Goal: Transaction & Acquisition: Purchase product/service

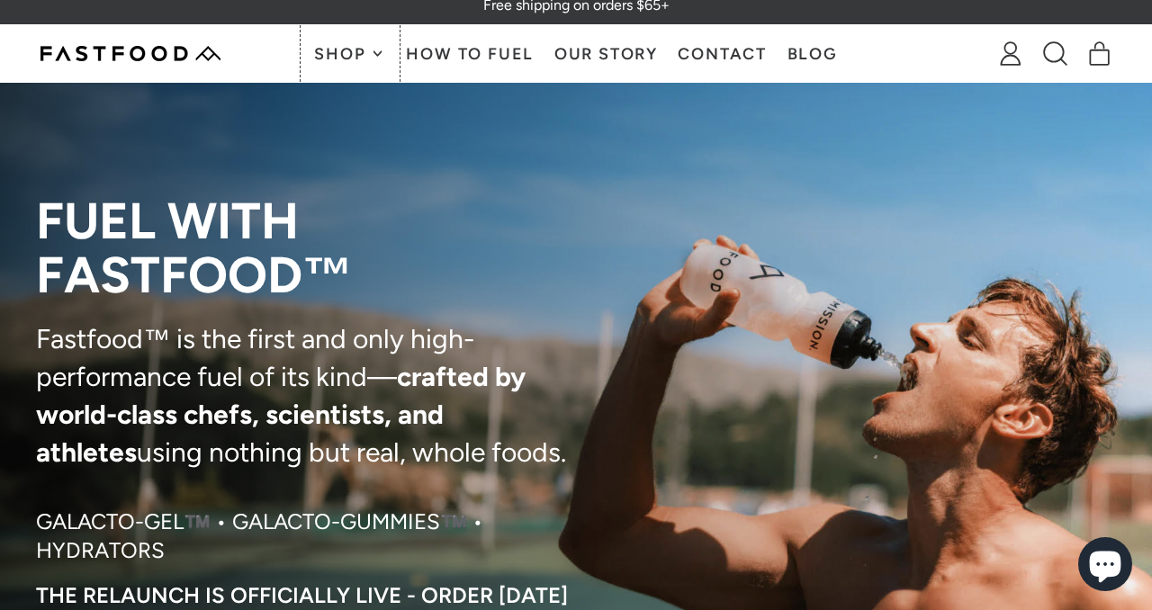
click at [374, 57] on icon at bounding box center [378, 54] width 8 height 8
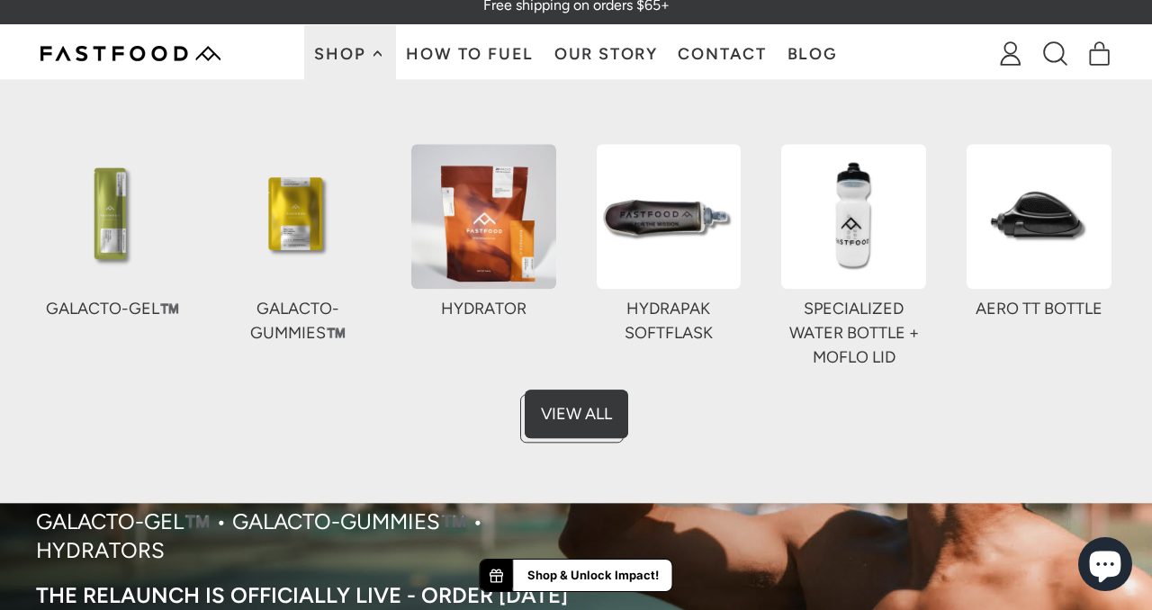
click at [315, 208] on img at bounding box center [298, 216] width 145 height 145
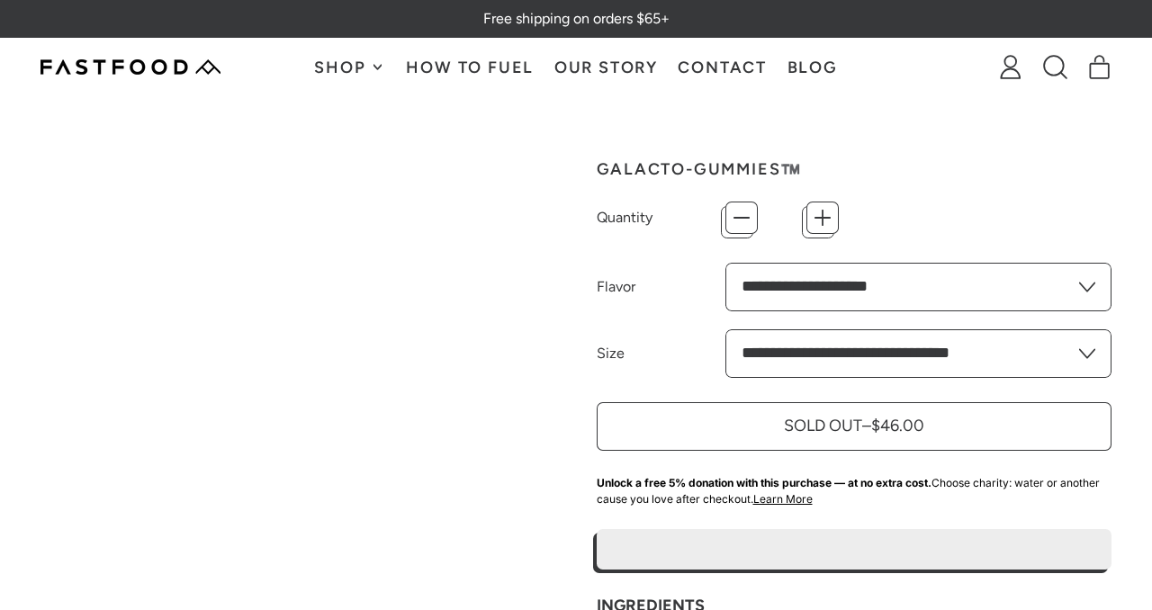
type input "*"
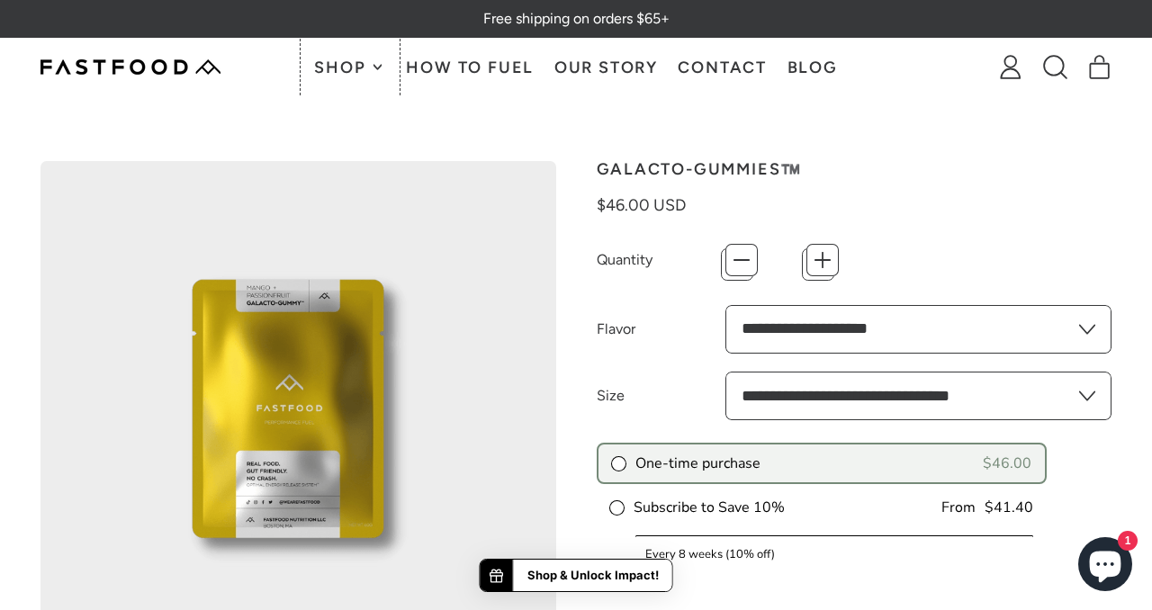
click at [339, 64] on span "Shop" at bounding box center [342, 67] width 56 height 16
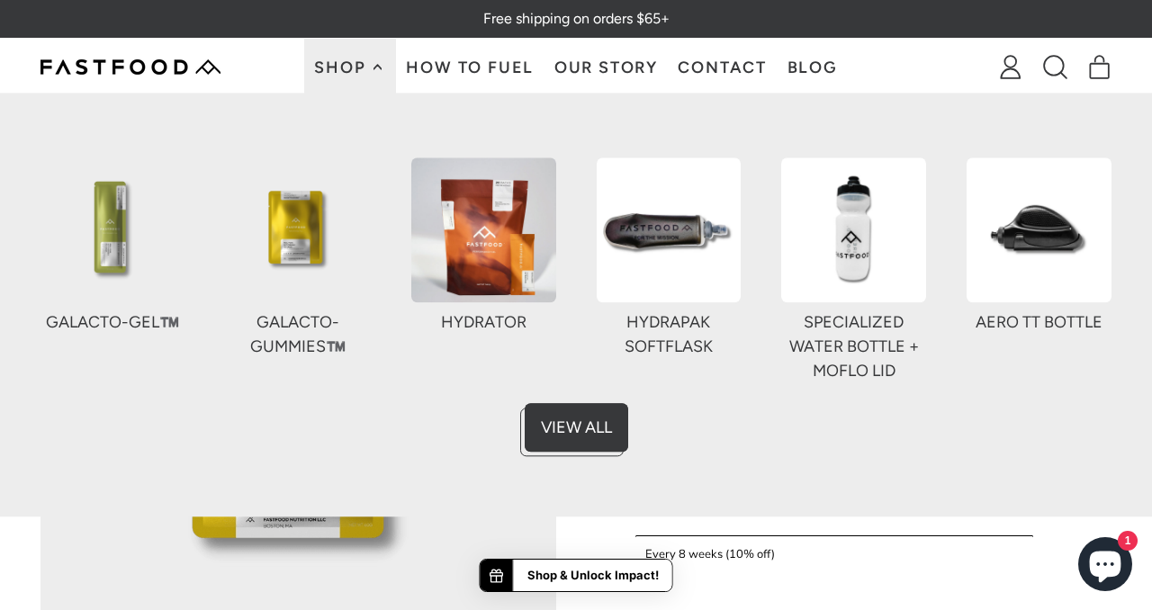
click at [470, 241] on img at bounding box center [483, 230] width 145 height 145
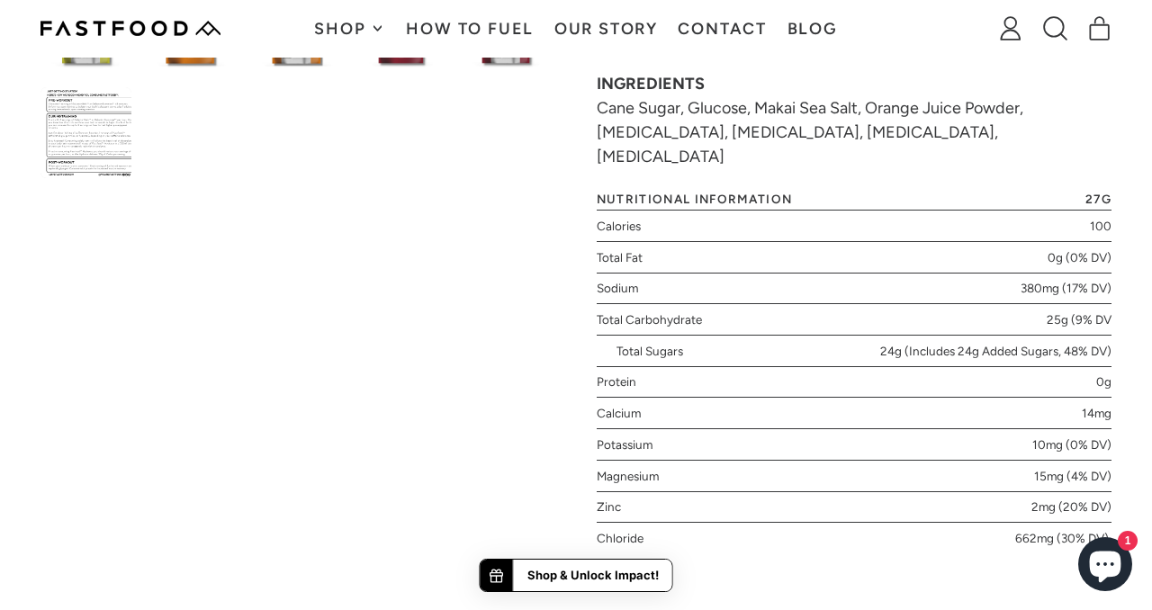
scroll to position [881, 0]
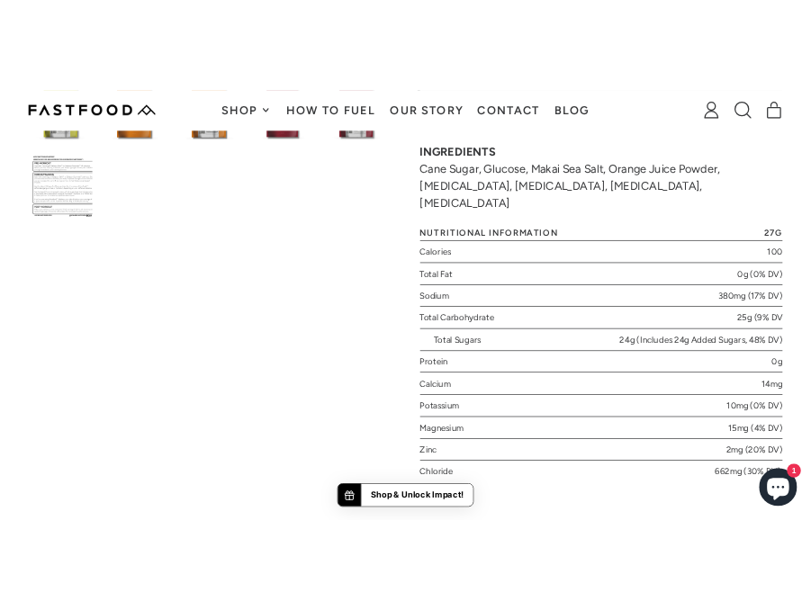
scroll to position [792, 0]
